Goal: Information Seeking & Learning: Understand process/instructions

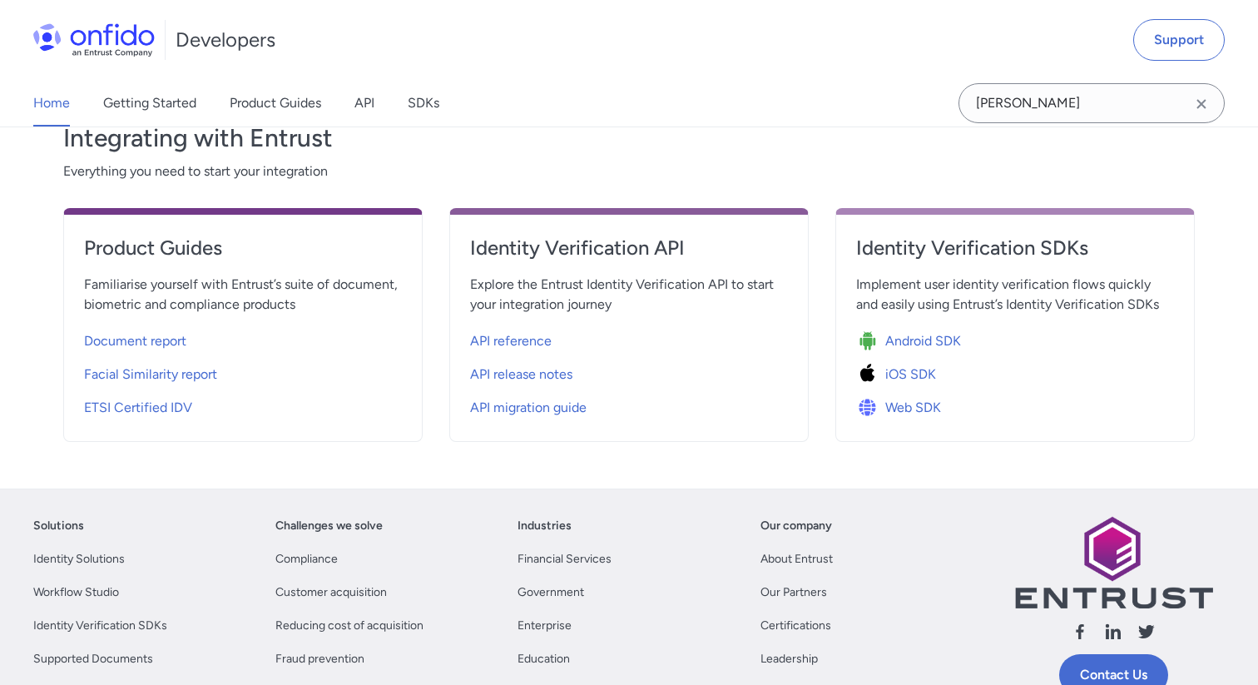
click at [918, 404] on span "Web SDK" at bounding box center [913, 408] width 56 height 20
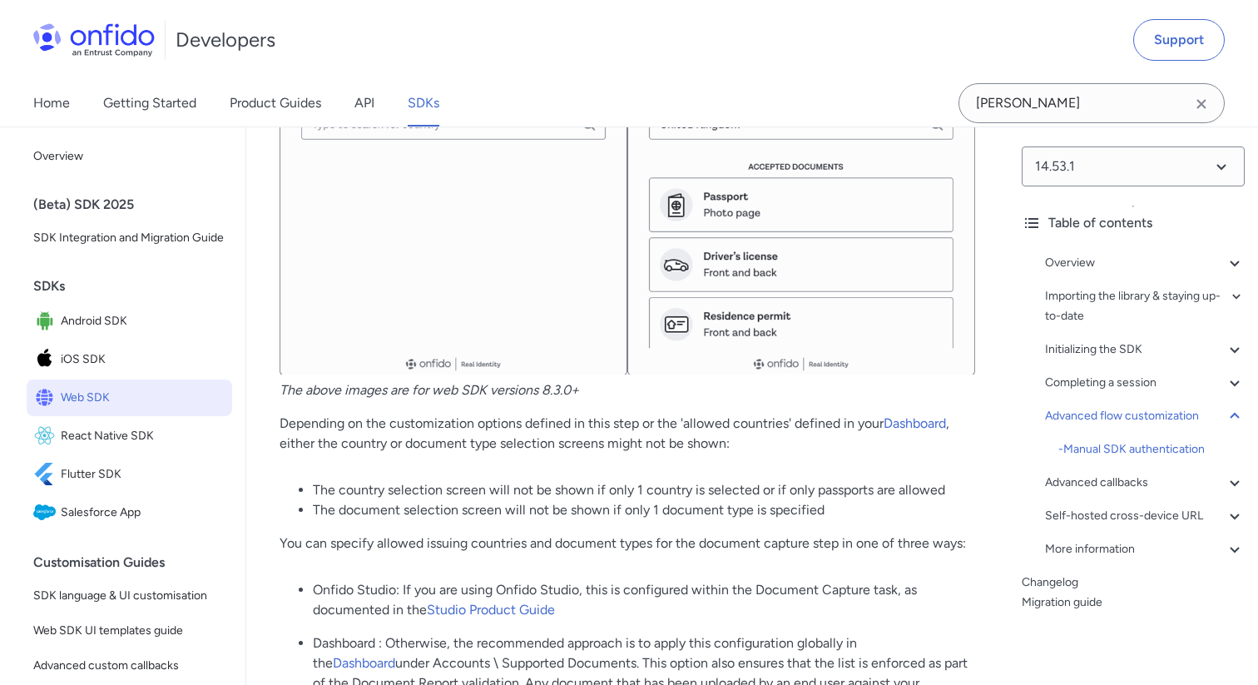
scroll to position [24260, 0]
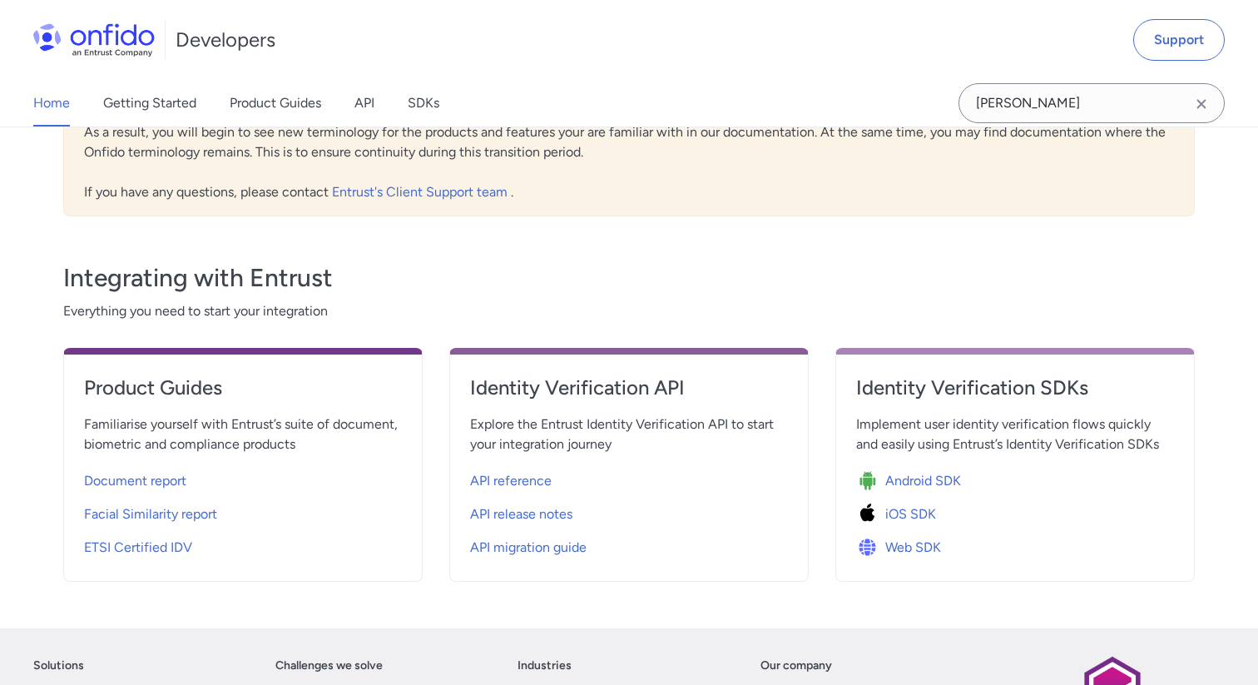
scroll to position [493, 0]
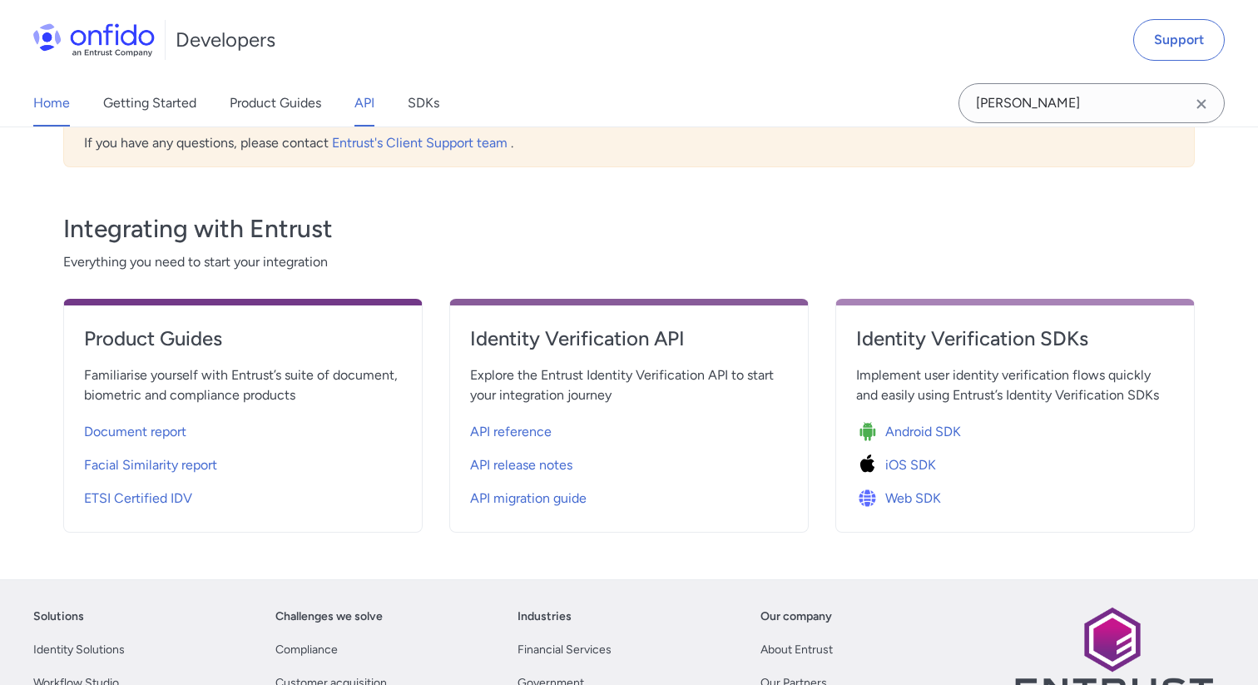
click at [360, 100] on link "API" at bounding box center [365, 103] width 20 height 47
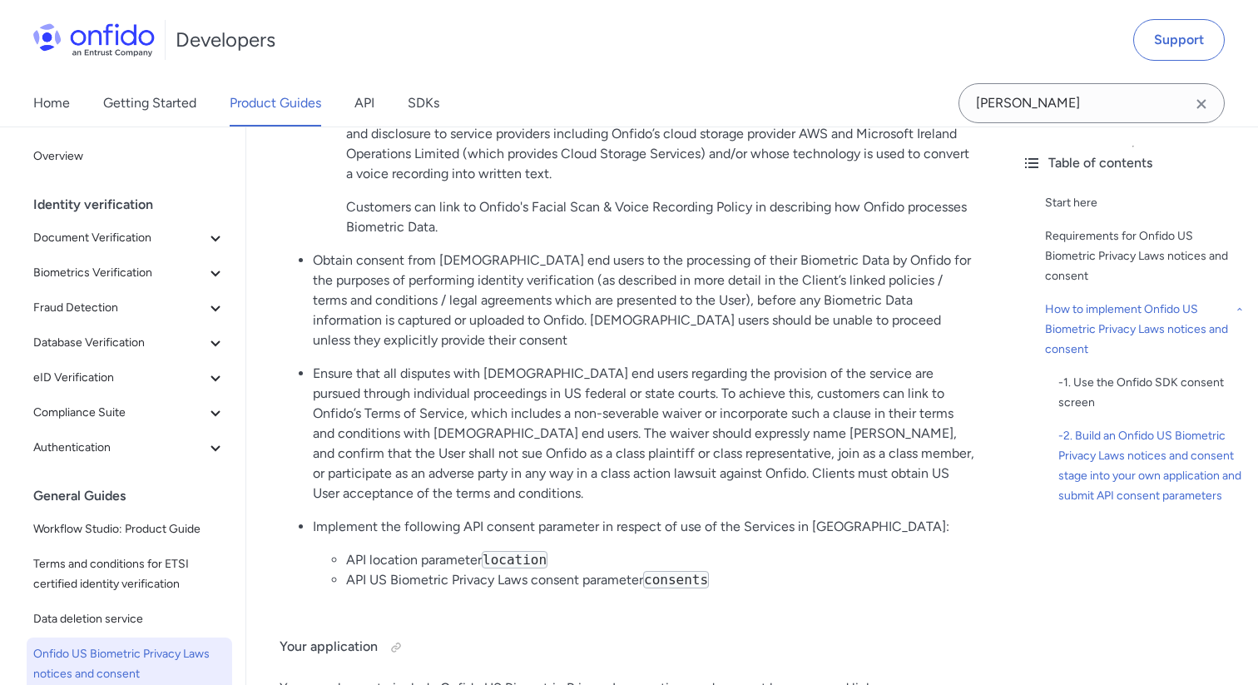
scroll to position [2723, 0]
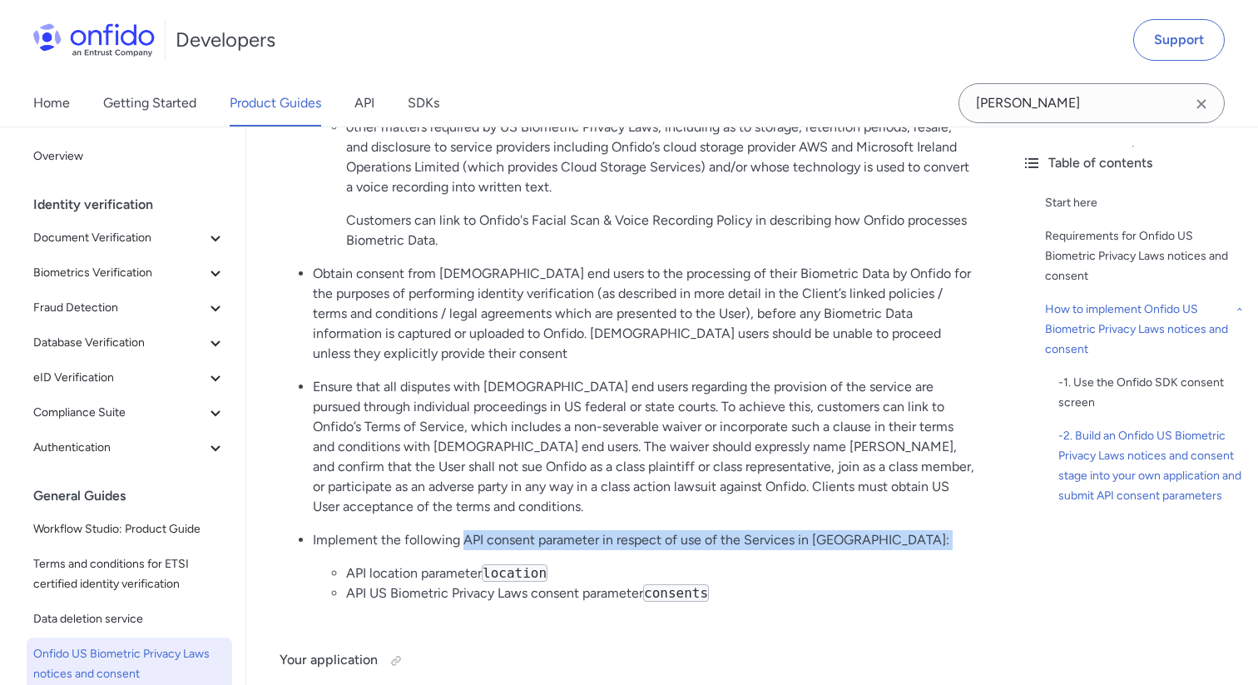
drag, startPoint x: 462, startPoint y: 486, endPoint x: 682, endPoint y: 497, distance: 220.0
click at [682, 530] on li "Implement the following API consent parameter in respect of use of the Services…" at bounding box center [644, 566] width 662 height 73
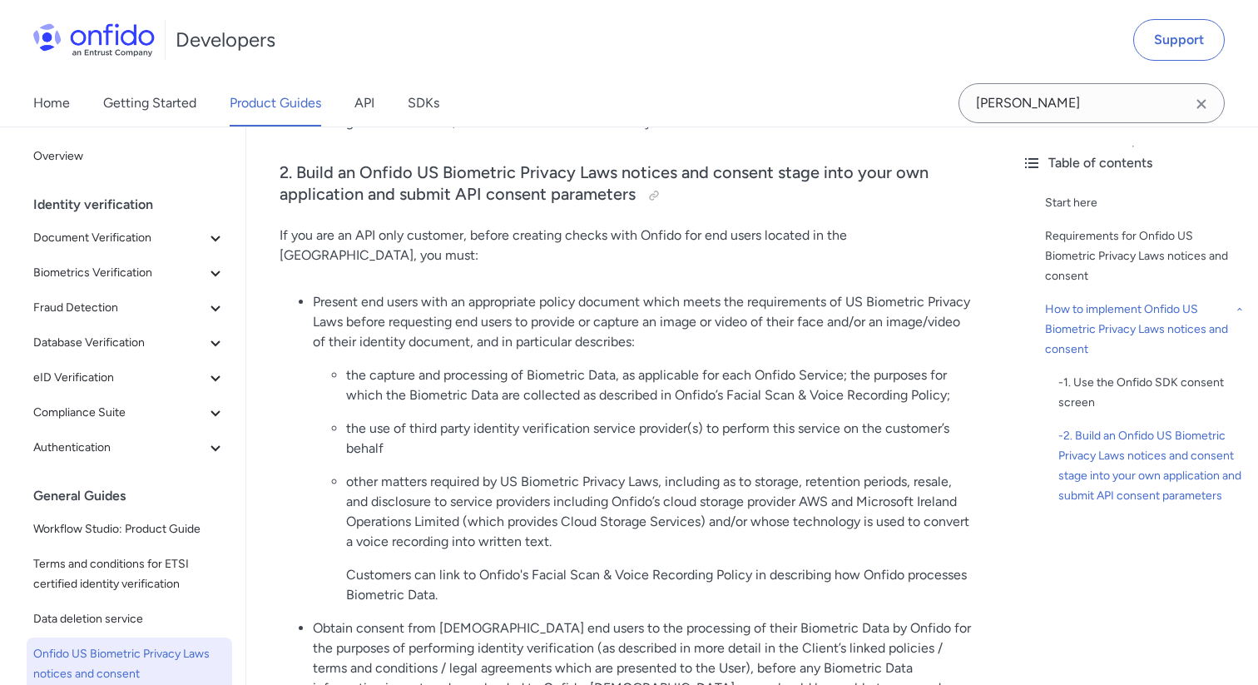
scroll to position [2319, 0]
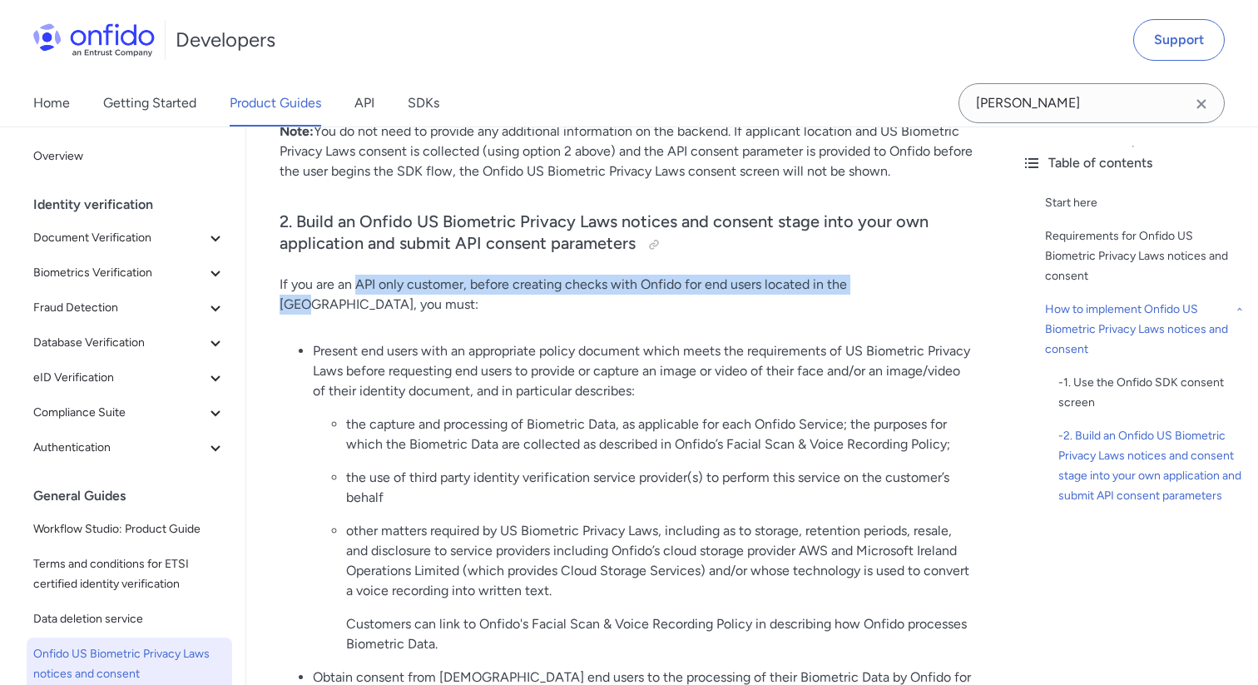
drag, startPoint x: 358, startPoint y: 287, endPoint x: 876, endPoint y: 287, distance: 517.6
click at [876, 287] on p "If you are an API only customer, before creating checks with Onfido for end use…" at bounding box center [628, 295] width 696 height 40
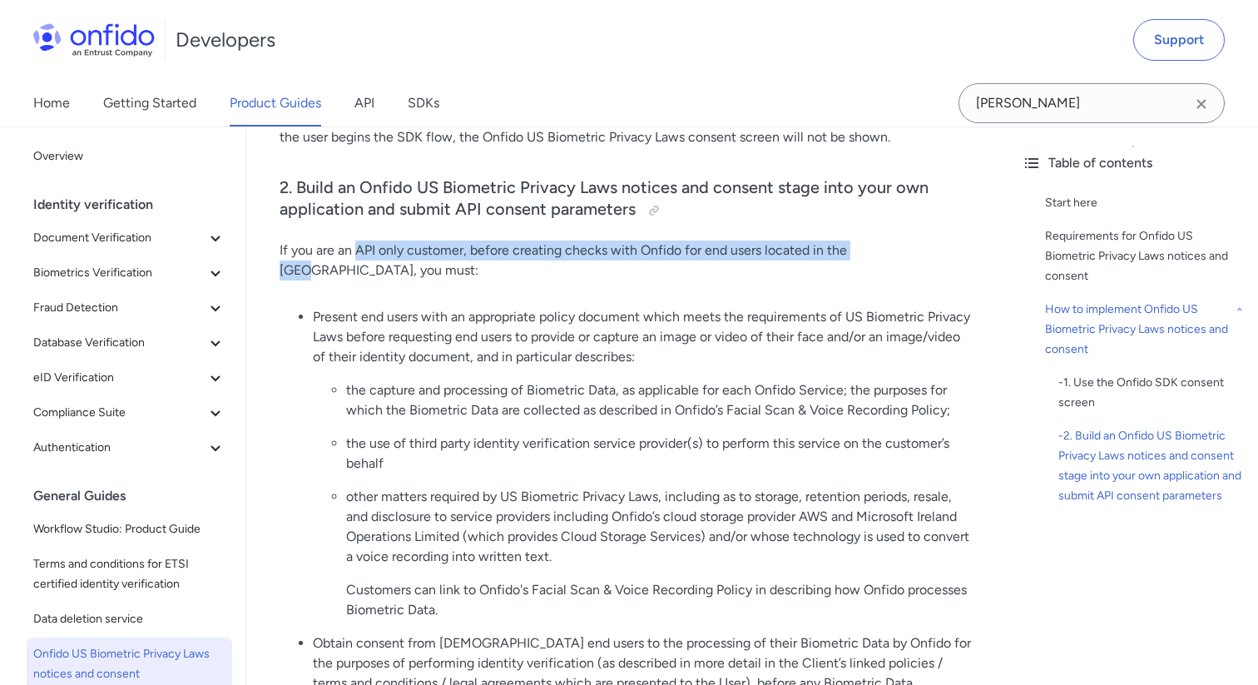
click at [566, 243] on p "If you are an API only customer, before creating checks with Onfido for end use…" at bounding box center [628, 261] width 696 height 40
drag, startPoint x: 381, startPoint y: 249, endPoint x: 781, endPoint y: 257, distance: 400.4
click at [781, 257] on p "If you are an API only customer, before creating checks with Onfido for end use…" at bounding box center [628, 261] width 696 height 40
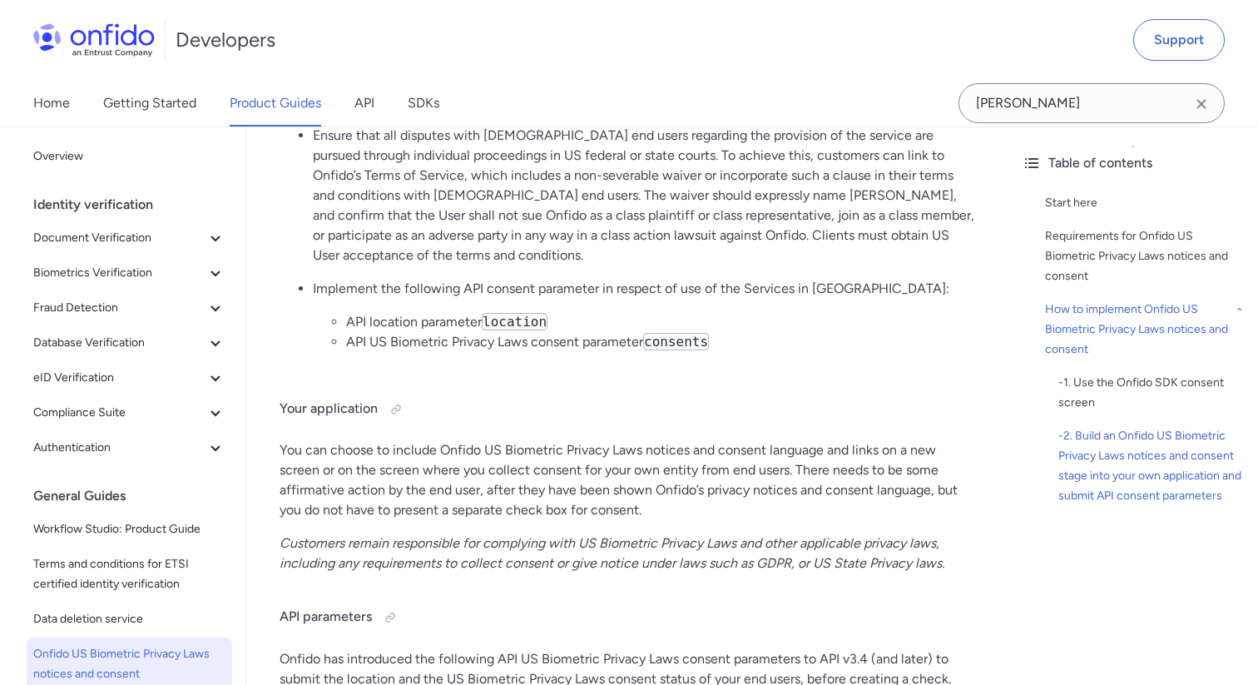
scroll to position [3024, 0]
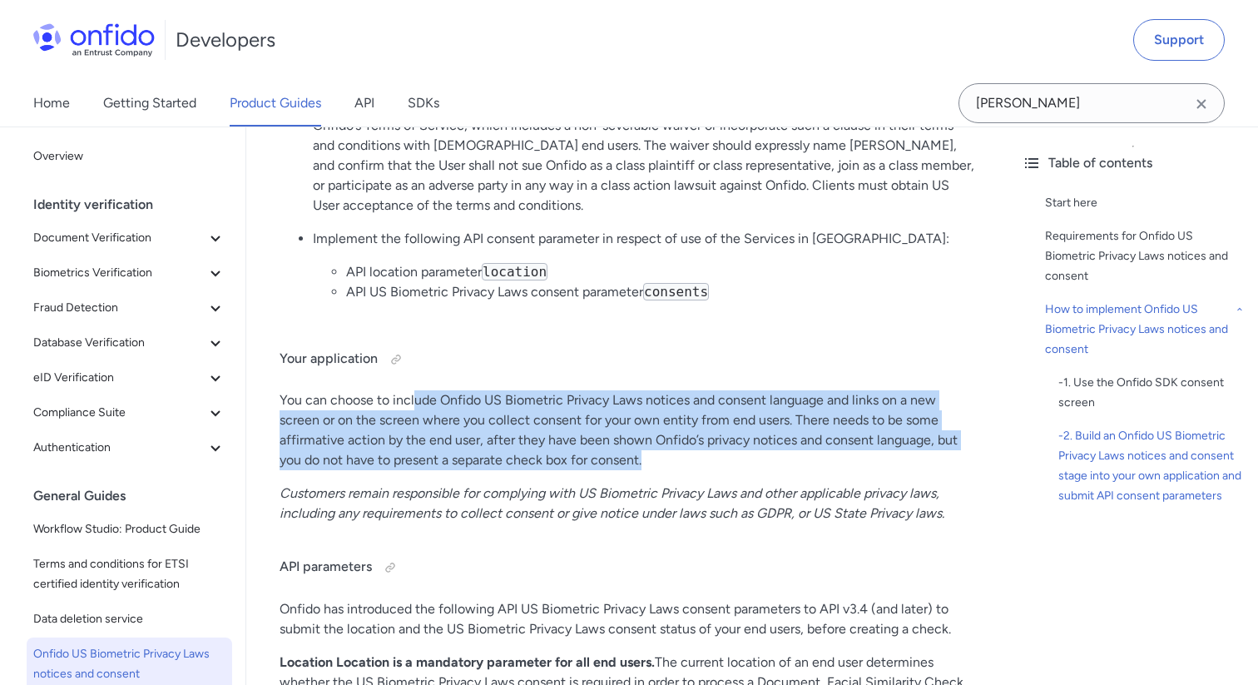
drag, startPoint x: 414, startPoint y: 345, endPoint x: 826, endPoint y: 407, distance: 416.7
click at [826, 407] on p "You can choose to include Onfido US Biometric Privacy Laws notices and consent …" at bounding box center [628, 430] width 696 height 80
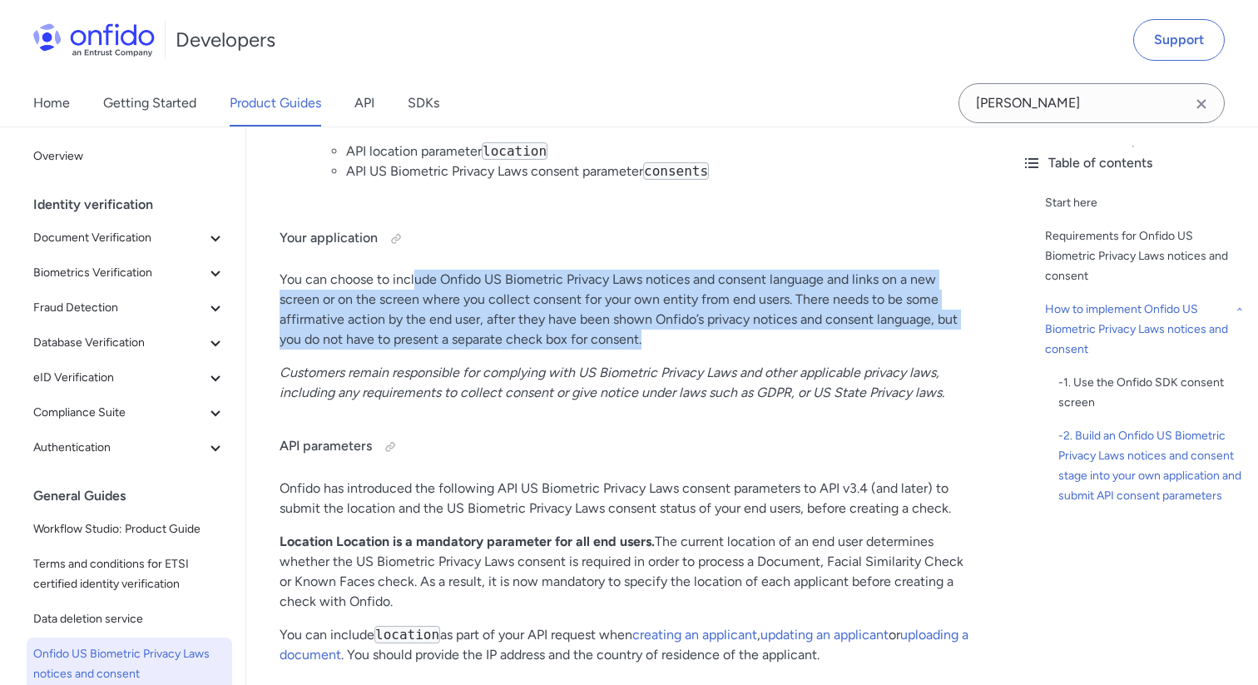
scroll to position [3210, 0]
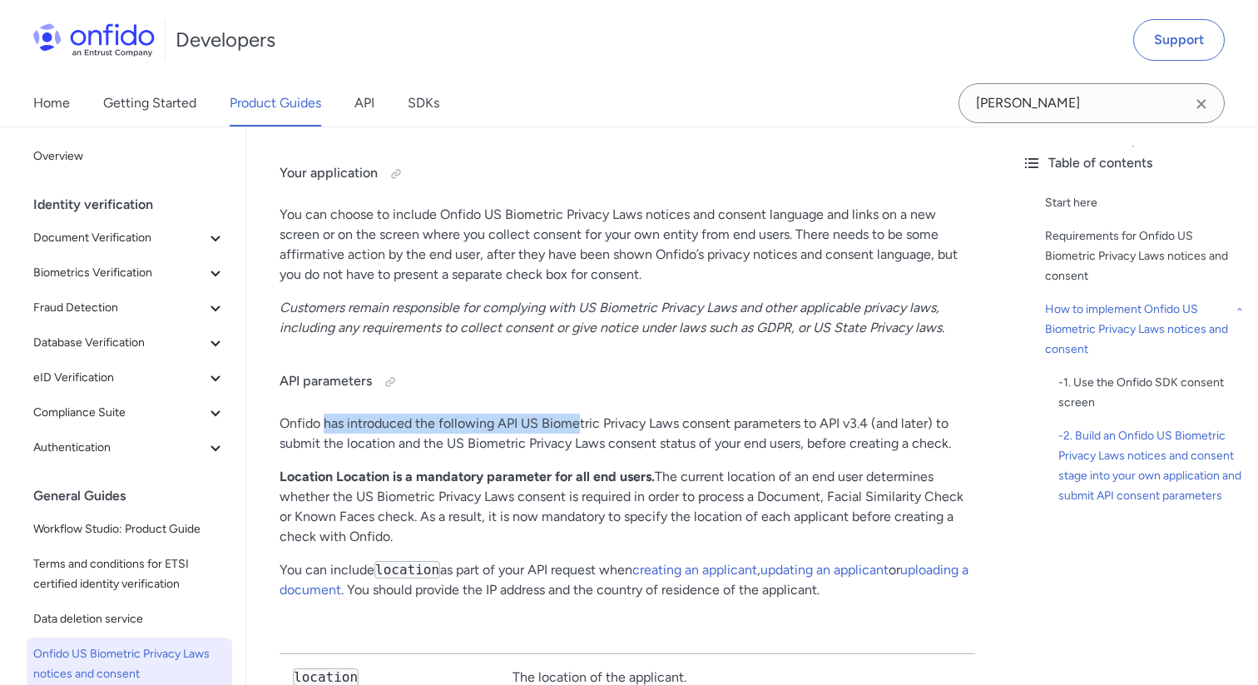
drag, startPoint x: 327, startPoint y: 373, endPoint x: 581, endPoint y: 359, distance: 254.2
click at [581, 414] on p "Onfido has introduced the following API US Biometric Privacy Laws consent param…" at bounding box center [628, 434] width 696 height 40
